Goal: Task Accomplishment & Management: Use online tool/utility

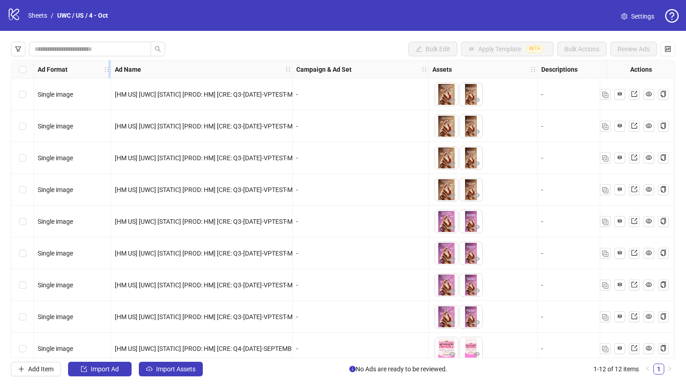
click at [109, 72] on div "Resize Ad Format column" at bounding box center [110, 69] width 2 height 18
drag, startPoint x: 632, startPoint y: 161, endPoint x: 543, endPoint y: 2, distance: 181.7
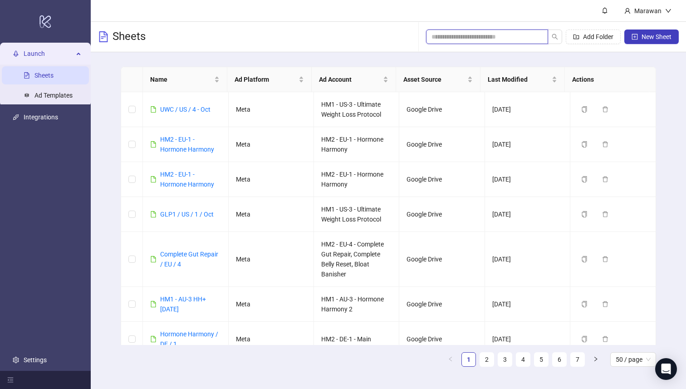
click at [472, 35] on input "search" at bounding box center [484, 37] width 104 height 10
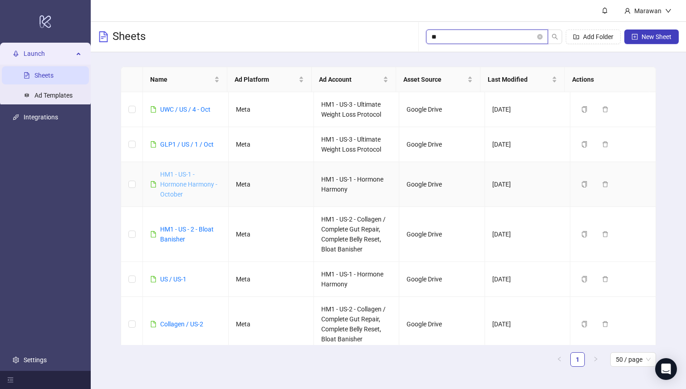
type input "**"
click at [165, 191] on link "HM1 - US-1 - Hormone Harmony - October" at bounding box center [188, 184] width 57 height 27
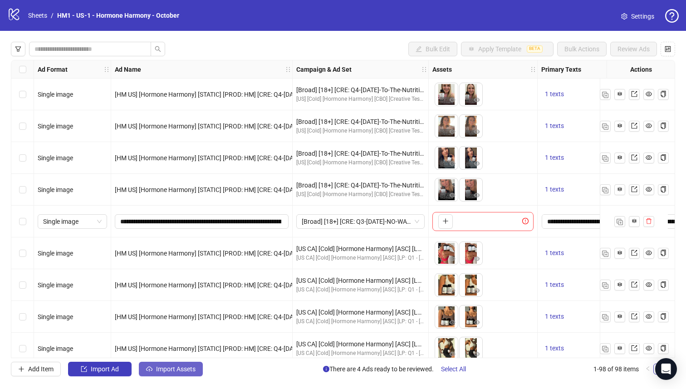
click at [196, 375] on button "Import Assets" at bounding box center [171, 369] width 64 height 15
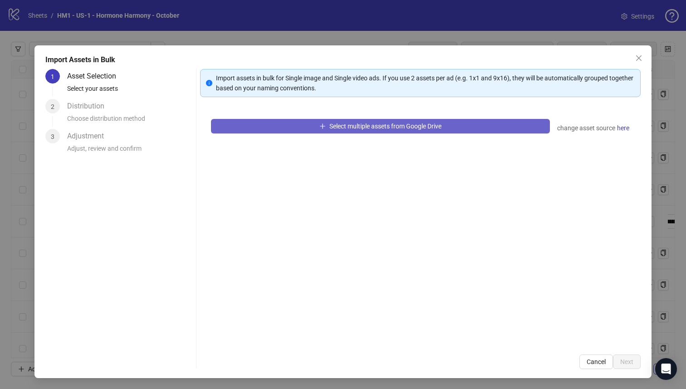
click at [285, 122] on button "Select multiple assets from Google Drive" at bounding box center [381, 126] width 340 height 15
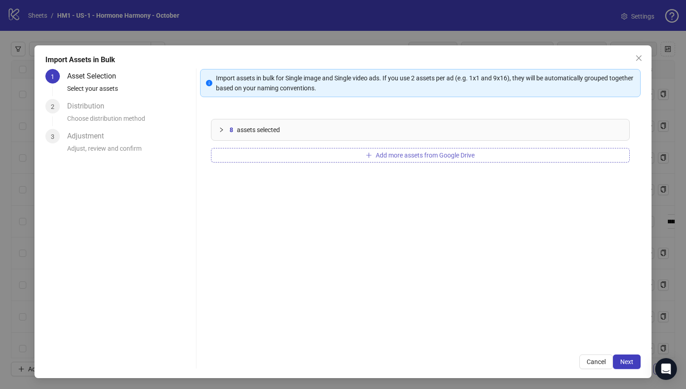
click at [319, 156] on button "Add more assets from Google Drive" at bounding box center [420, 155] width 419 height 15
click at [281, 148] on div "18 assets selected Add more assets from Google Drive" at bounding box center [420, 226] width 441 height 236
click at [281, 150] on button "Add more assets from Google Drive" at bounding box center [420, 155] width 419 height 15
click at [301, 153] on button "Add more assets from Google Drive" at bounding box center [420, 155] width 419 height 15
click at [306, 158] on button "Add more assets from Google Drive" at bounding box center [420, 155] width 419 height 15
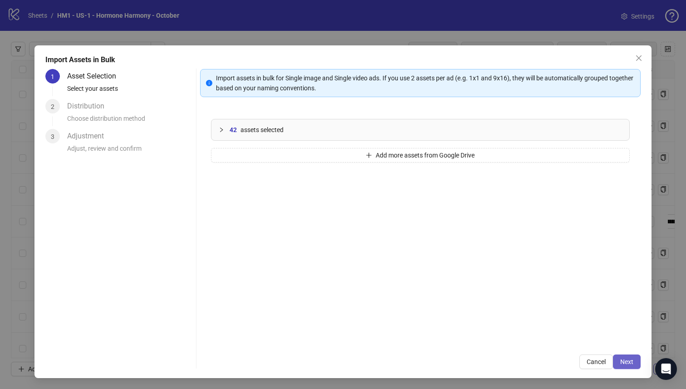
click at [622, 364] on span "Next" at bounding box center [627, 361] width 13 height 7
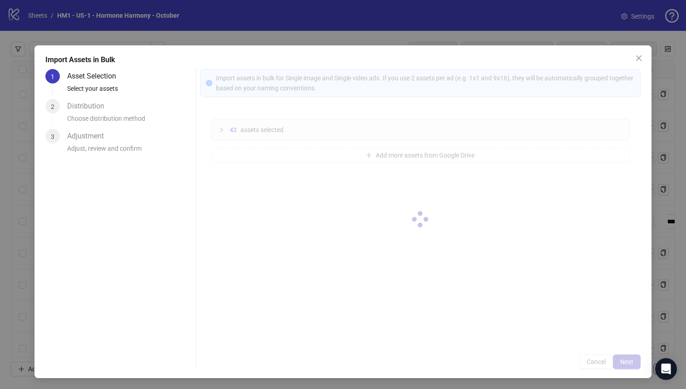
click at [623, 363] on div at bounding box center [420, 219] width 441 height 300
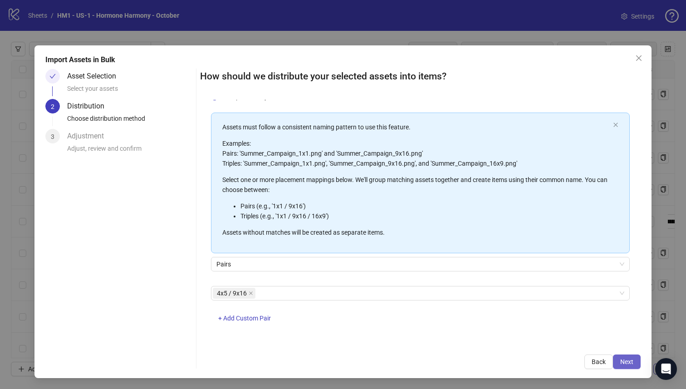
click at [623, 360] on span "Next" at bounding box center [627, 361] width 13 height 7
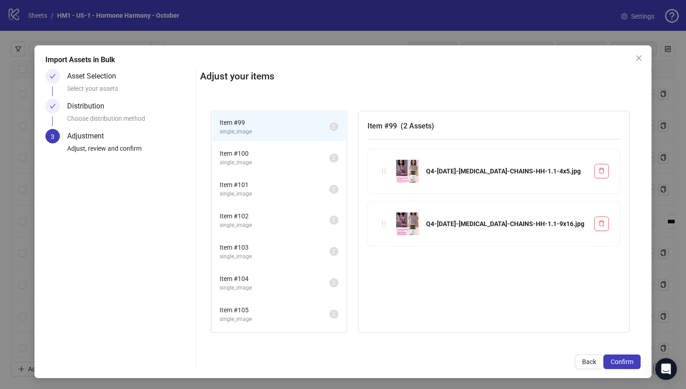
click at [623, 360] on span "Confirm" at bounding box center [622, 361] width 23 height 7
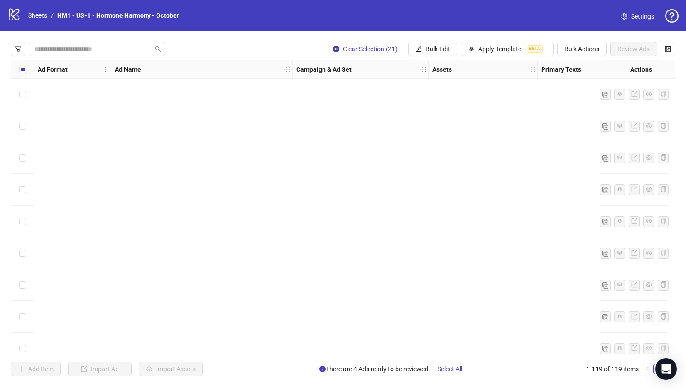
scroll to position [3105, 0]
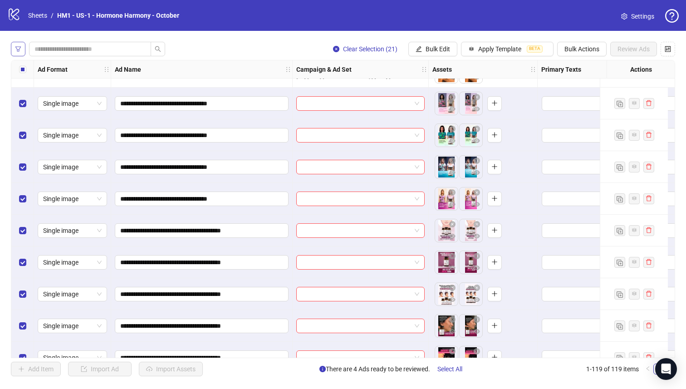
click at [18, 53] on button "button" at bounding box center [18, 49] width 15 height 15
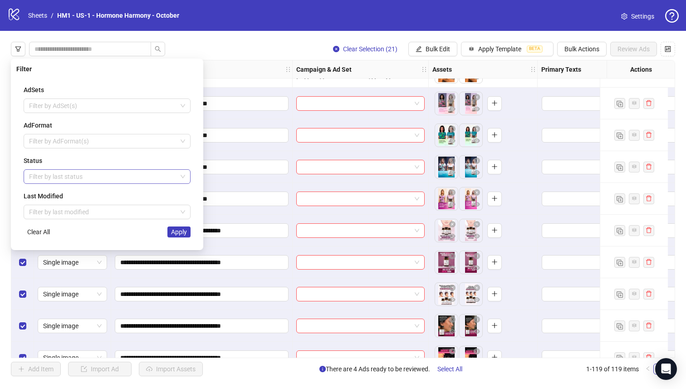
click at [90, 175] on div at bounding box center [102, 176] width 154 height 13
click at [95, 196] on div "Draft" at bounding box center [107, 195] width 153 height 10
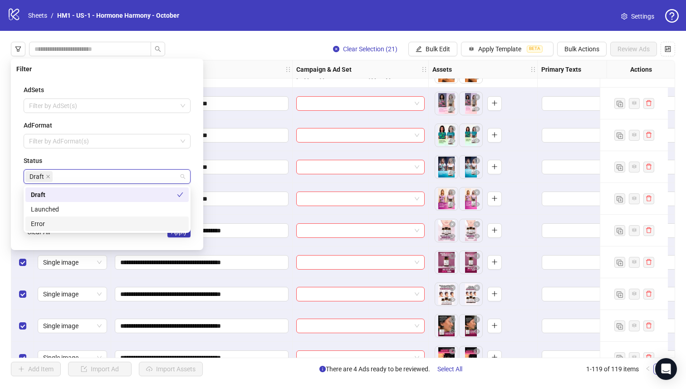
click at [192, 238] on div "AdSets Filter by AdSet(s) AdFormat Filter by AdFormat(s) Status Draft Last Modi…" at bounding box center [107, 161] width 182 height 167
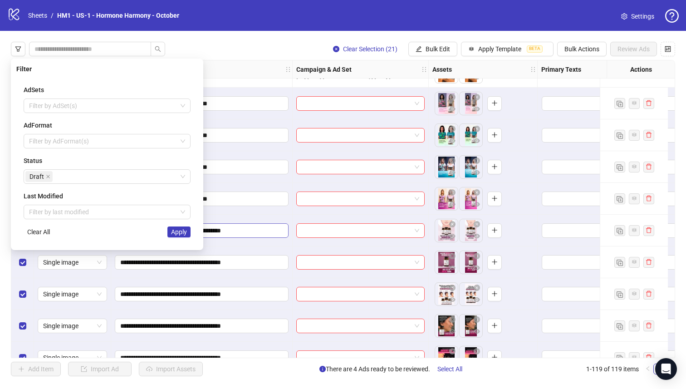
click at [183, 233] on span "Apply" at bounding box center [179, 231] width 16 height 7
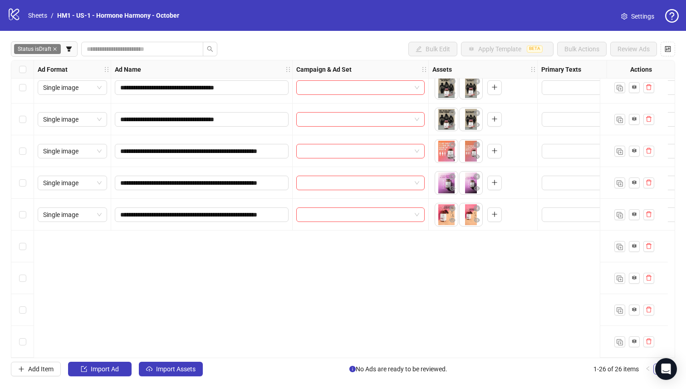
scroll to position [0, 0]
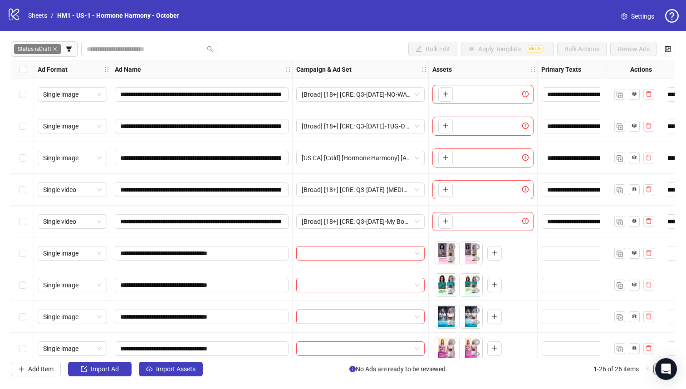
drag, startPoint x: 26, startPoint y: 69, endPoint x: 26, endPoint y: 101, distance: 31.8
click at [26, 69] on div "Select all rows" at bounding box center [22, 69] width 23 height 18
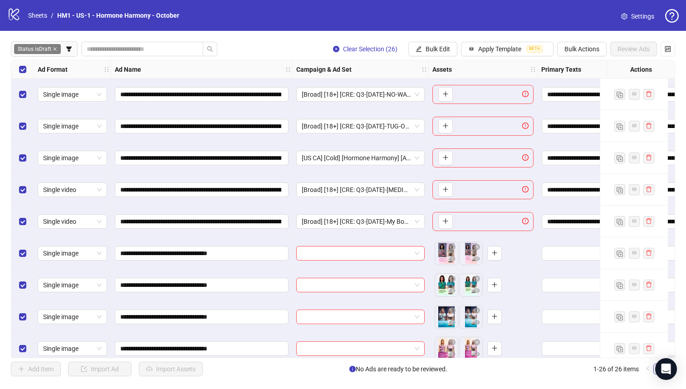
click at [17, 220] on div "Select row 5" at bounding box center [22, 222] width 23 height 32
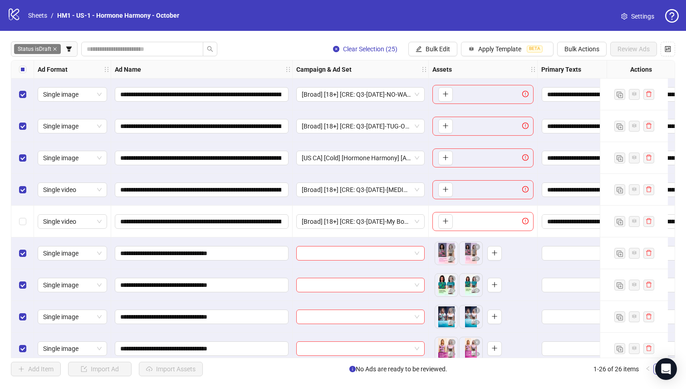
click at [23, 181] on div "Select row 4" at bounding box center [22, 190] width 23 height 32
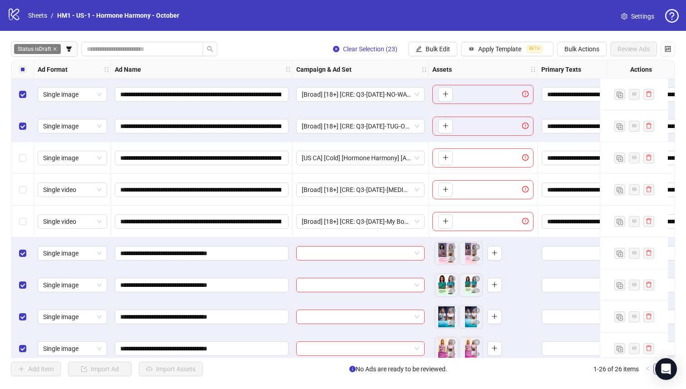
click at [22, 117] on div "Select row 2" at bounding box center [22, 126] width 23 height 32
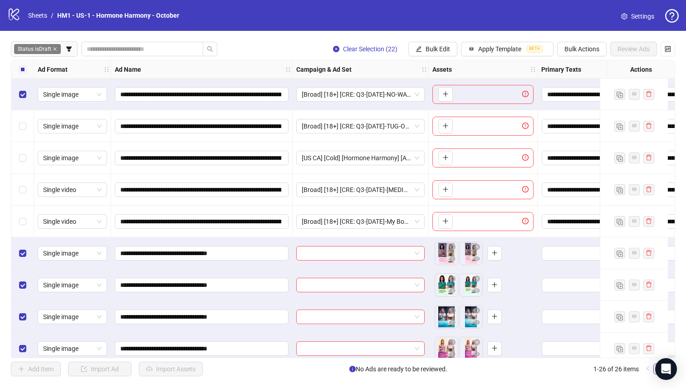
click at [24, 81] on div "Select row 1" at bounding box center [22, 95] width 23 height 32
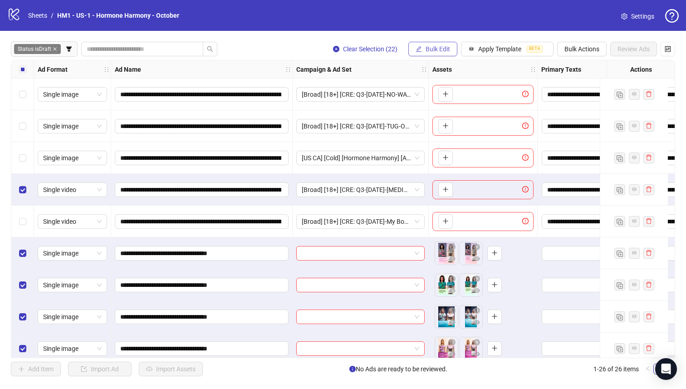
click at [426, 49] on span "Bulk Edit" at bounding box center [438, 48] width 25 height 7
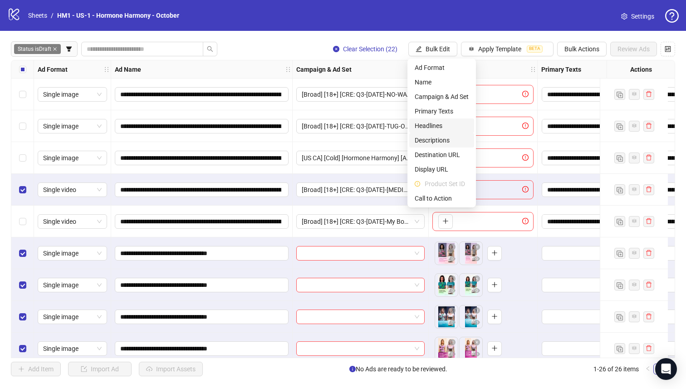
click at [456, 127] on span "Headlines" at bounding box center [442, 126] width 54 height 10
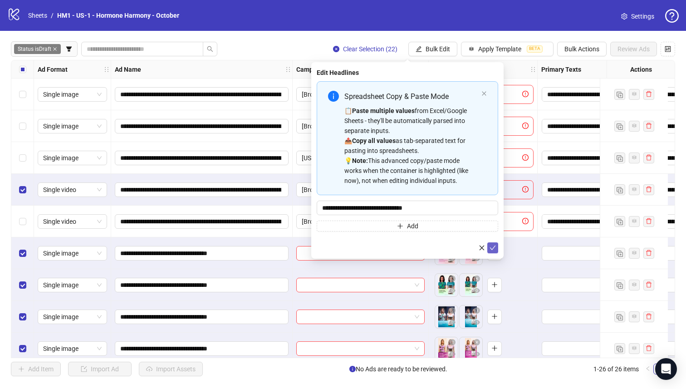
click at [493, 251] on icon "check" at bounding box center [493, 248] width 6 height 6
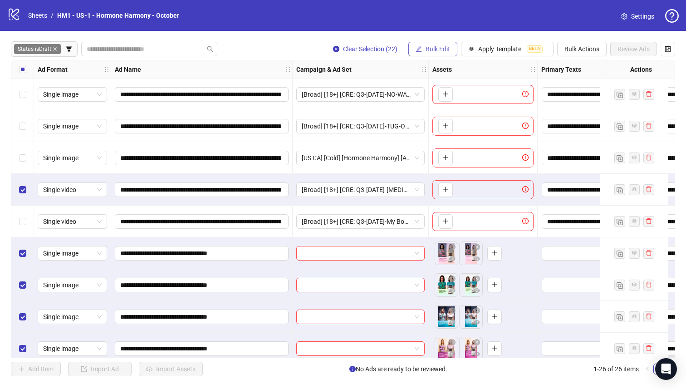
click at [426, 48] on span "Bulk Edit" at bounding box center [438, 48] width 25 height 7
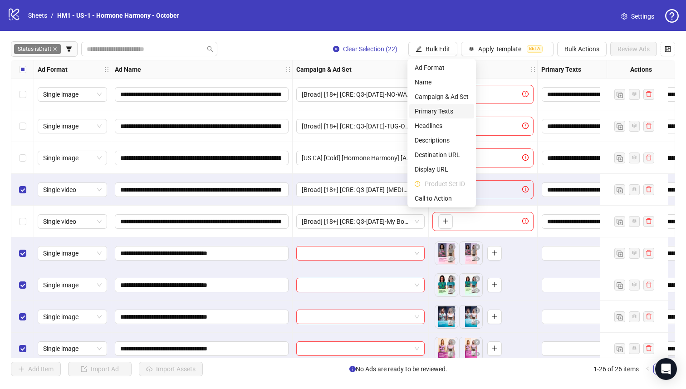
click at [448, 113] on span "Primary Texts" at bounding box center [442, 111] width 54 height 10
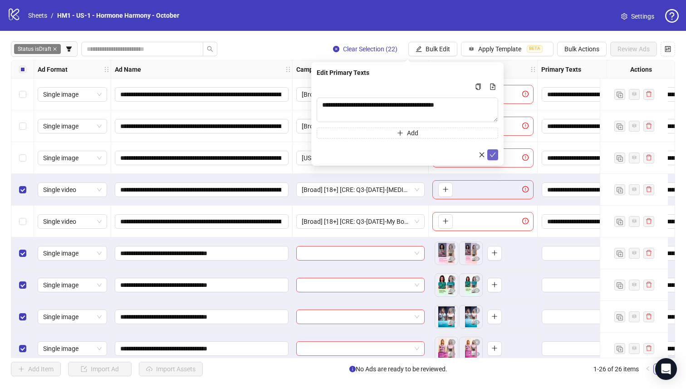
click at [492, 154] on icon "check" at bounding box center [493, 155] width 6 height 6
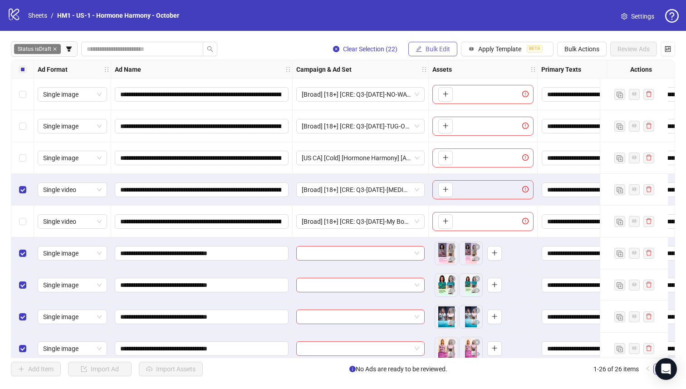
click at [437, 48] on span "Bulk Edit" at bounding box center [438, 48] width 25 height 7
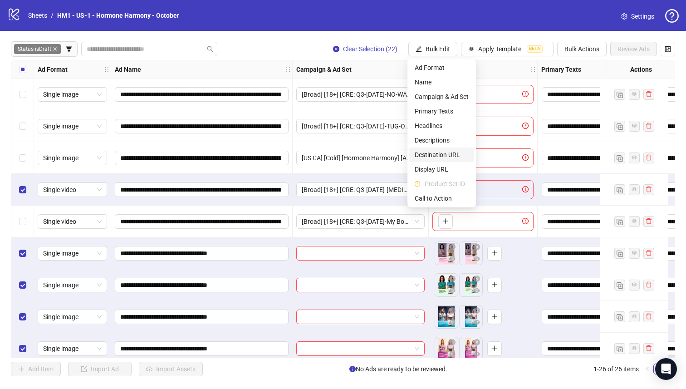
click at [454, 150] on span "Destination URL" at bounding box center [442, 155] width 54 height 10
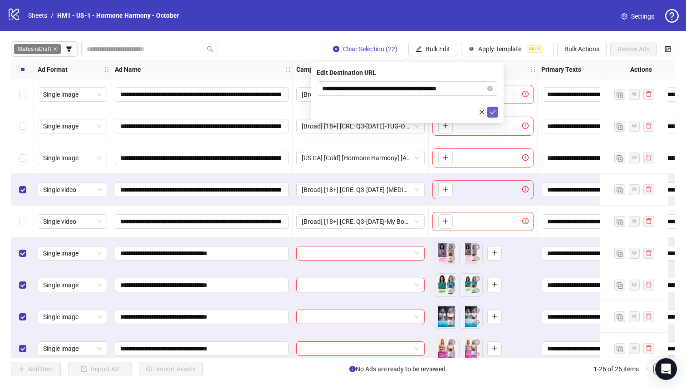
click at [493, 111] on icon "check" at bounding box center [493, 112] width 6 height 6
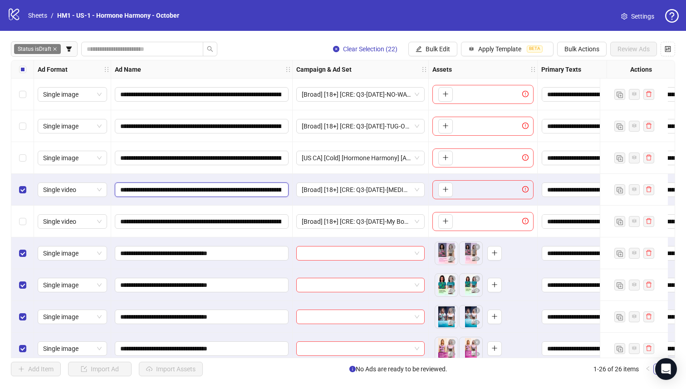
click at [220, 191] on input "**********" at bounding box center [200, 190] width 161 height 10
drag, startPoint x: 217, startPoint y: 192, endPoint x: 145, endPoint y: 192, distance: 71.3
click at [145, 192] on input "**********" at bounding box center [200, 190] width 161 height 10
click at [159, 191] on input "**********" at bounding box center [200, 190] width 161 height 10
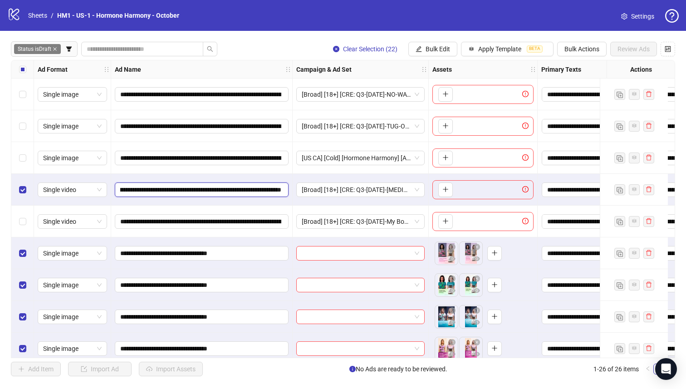
scroll to position [0, 428]
drag, startPoint x: 169, startPoint y: 191, endPoint x: 367, endPoint y: 200, distance: 198.1
click at [367, 60] on div "**********" at bounding box center [512, 60] width 1003 height 0
click at [15, 192] on div "Select row 4" at bounding box center [22, 190] width 23 height 32
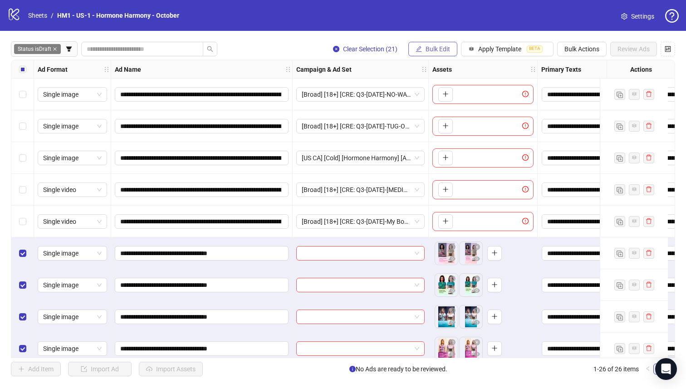
click at [436, 44] on button "Bulk Edit" at bounding box center [433, 49] width 49 height 15
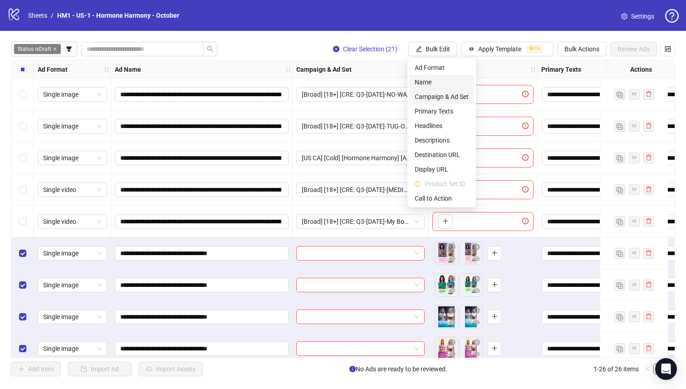
click at [434, 86] on span "Name" at bounding box center [442, 82] width 54 height 10
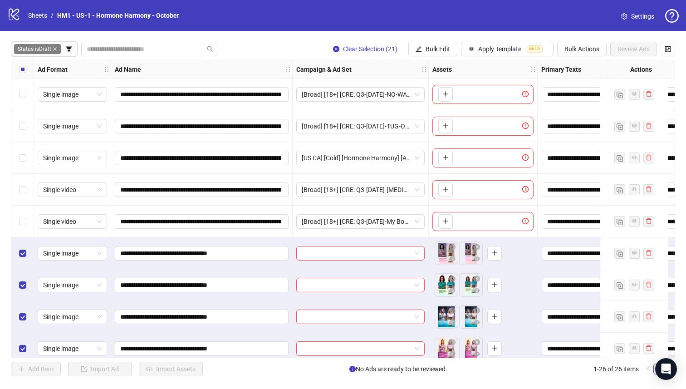
click at [408, 59] on span "Replace" at bounding box center [408, 59] width 0 height 0
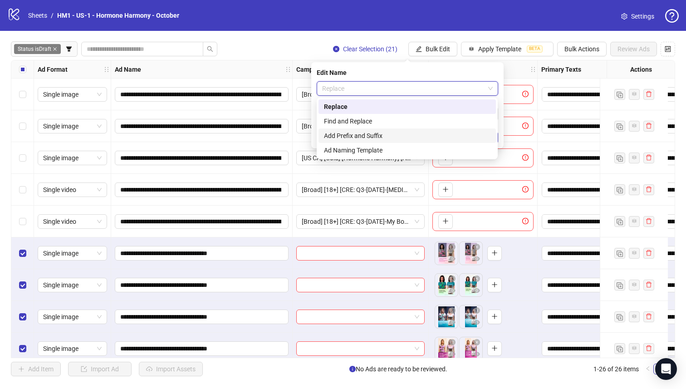
click at [391, 134] on div "Add Prefix and Suffix" at bounding box center [407, 136] width 167 height 10
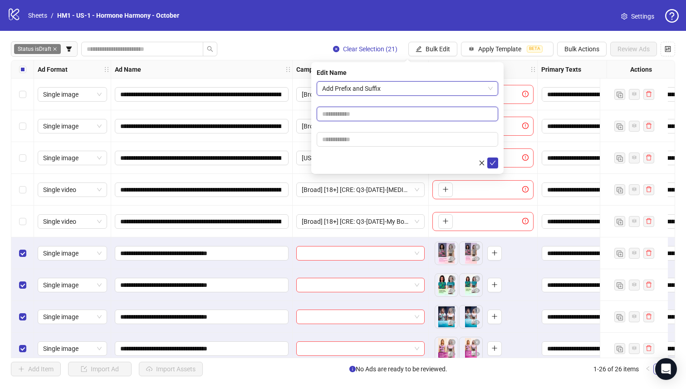
click at [372, 110] on input "text" at bounding box center [408, 114] width 182 height 15
drag, startPoint x: 335, startPoint y: 116, endPoint x: 588, endPoint y: 137, distance: 253.8
click at [587, 137] on body "**********" at bounding box center [343, 194] width 686 height 389
type input "**********"
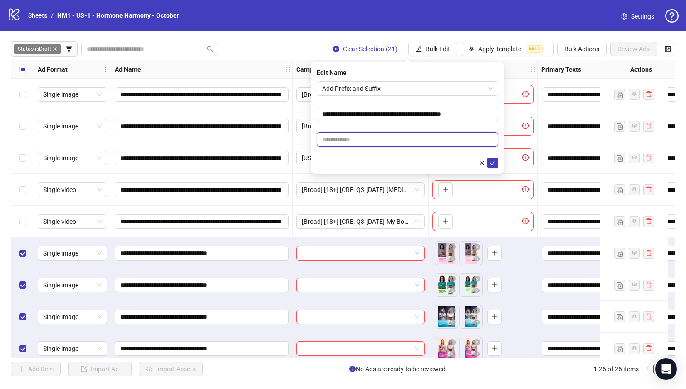
click at [417, 144] on input "text" at bounding box center [408, 139] width 182 height 15
paste input "**********"
click at [469, 153] on form "**********" at bounding box center [408, 124] width 182 height 87
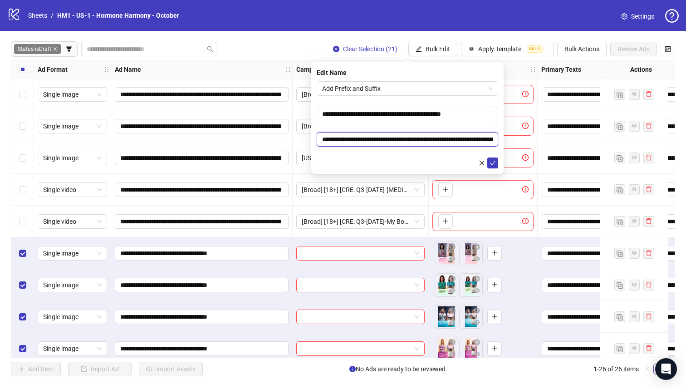
drag, startPoint x: 323, startPoint y: 138, endPoint x: 317, endPoint y: 138, distance: 5.9
click at [318, 138] on input "**********" at bounding box center [408, 139] width 182 height 15
type input "**********"
click at [365, 161] on div at bounding box center [408, 163] width 182 height 11
click at [491, 163] on icon "check" at bounding box center [493, 163] width 6 height 6
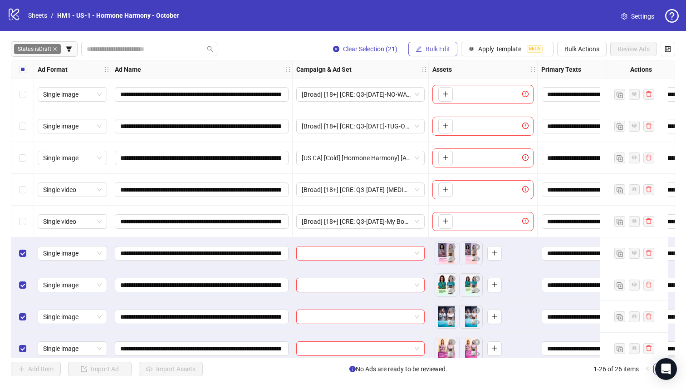
click at [424, 52] on button "Bulk Edit" at bounding box center [433, 49] width 49 height 15
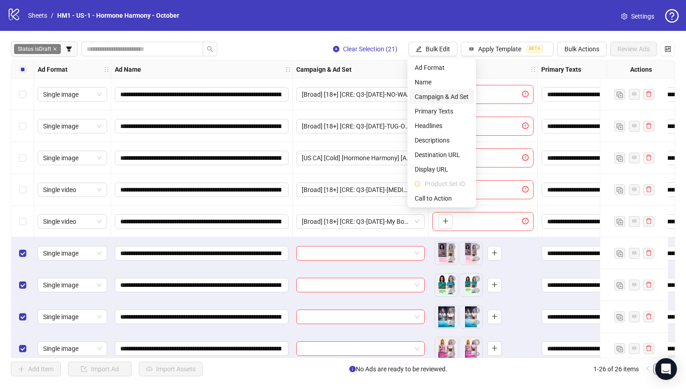
click at [446, 96] on span "Campaign & Ad Set" at bounding box center [442, 97] width 54 height 10
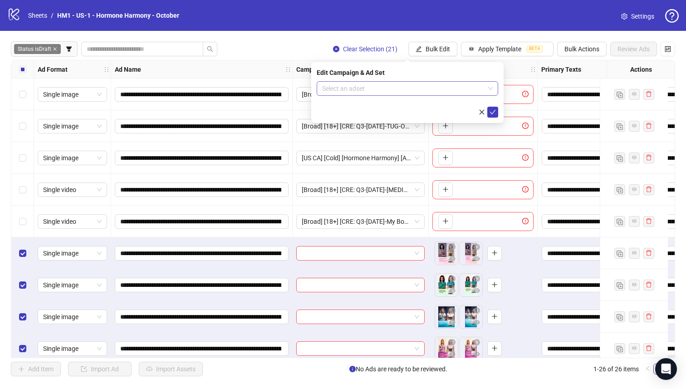
click at [447, 86] on input "search" at bounding box center [403, 89] width 163 height 14
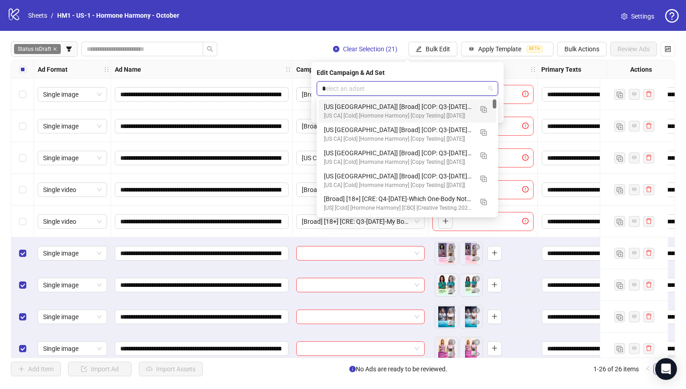
type input "**"
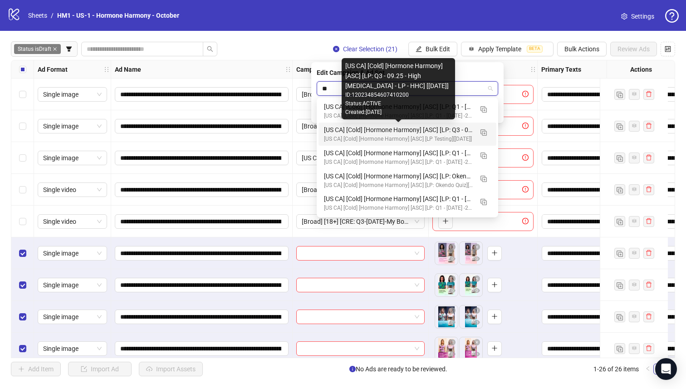
drag, startPoint x: 458, startPoint y: 128, endPoint x: 464, endPoint y: 128, distance: 6.4
click at [458, 128] on div "[US CA] [Cold] [Hormone Harmony] [ASC] [LP: Q3 - 09.25 - High [MEDICAL_DATA] - …" at bounding box center [398, 130] width 149 height 10
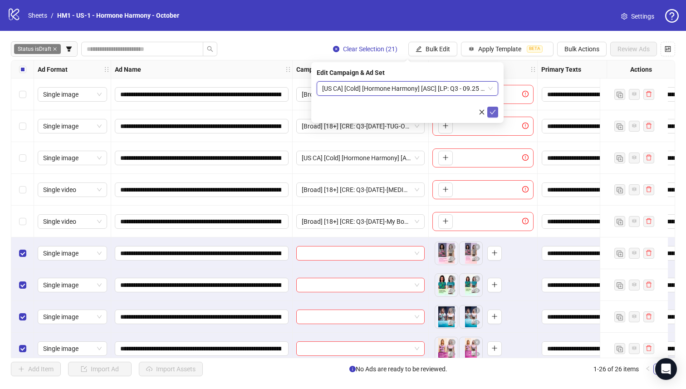
click at [494, 112] on icon "check" at bounding box center [493, 112] width 6 height 6
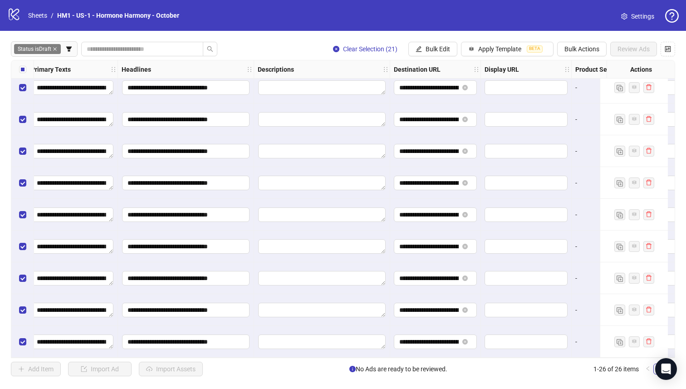
scroll to position [551, 737]
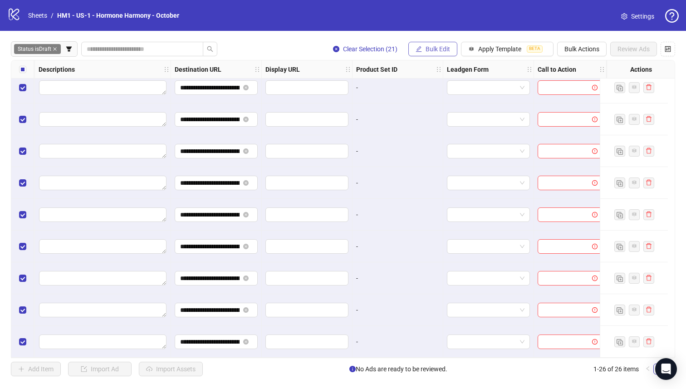
click at [422, 50] on button "Bulk Edit" at bounding box center [433, 49] width 49 height 15
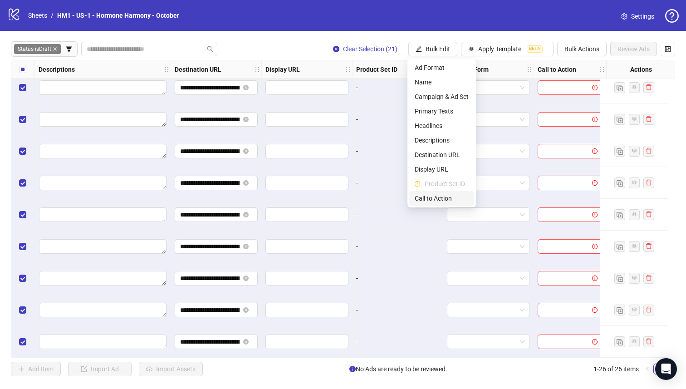
click at [430, 201] on span "Call to Action" at bounding box center [442, 198] width 54 height 10
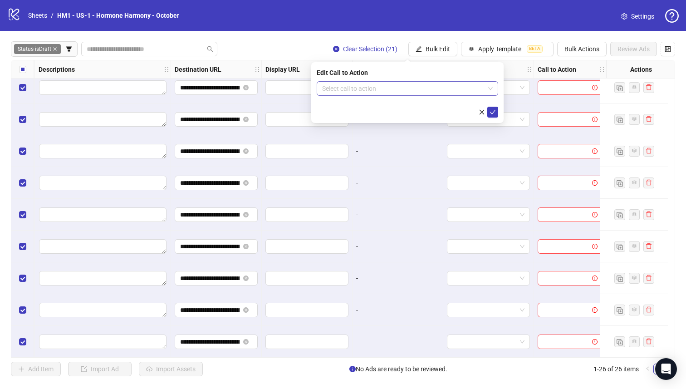
click at [392, 89] on input "search" at bounding box center [403, 89] width 163 height 14
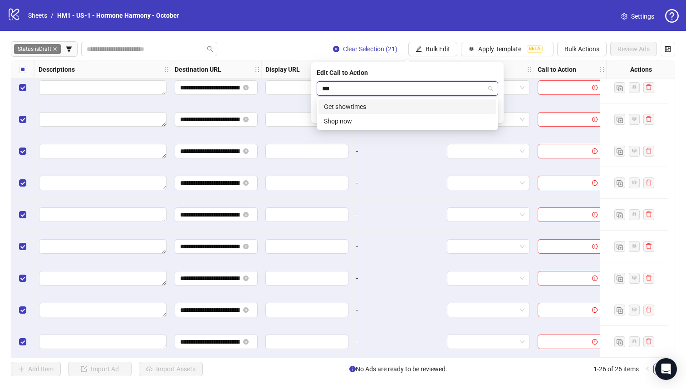
type input "****"
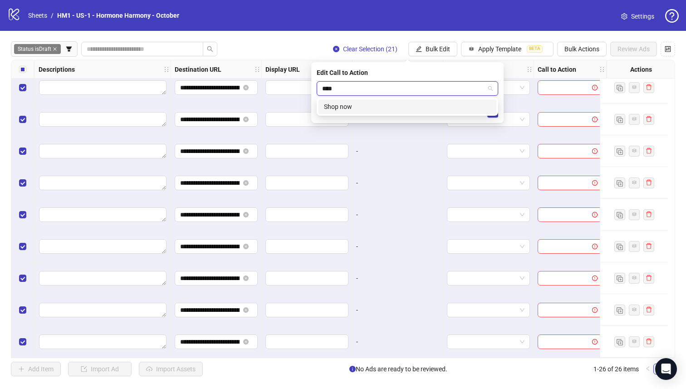
click at [395, 101] on div "Shop now" at bounding box center [408, 106] width 178 height 15
click at [496, 108] on button "submit" at bounding box center [493, 112] width 11 height 11
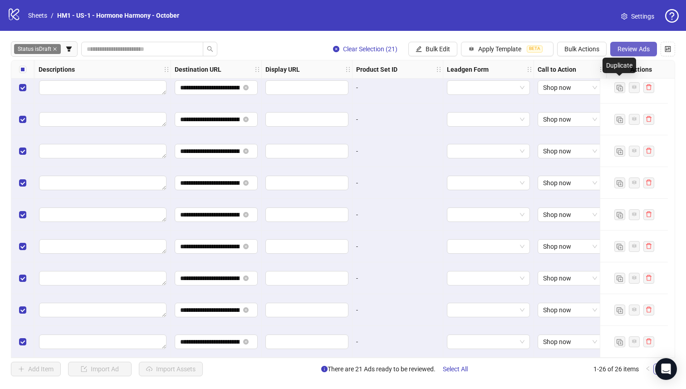
click at [627, 47] on span "Review Ads" at bounding box center [634, 48] width 32 height 7
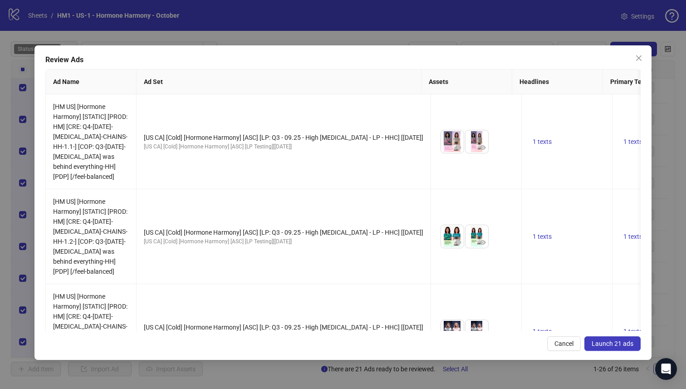
drag, startPoint x: 602, startPoint y: 345, endPoint x: 597, endPoint y: 342, distance: 5.9
click at [602, 345] on span "Launch 21 ads" at bounding box center [613, 343] width 42 height 7
